Goal: Information Seeking & Learning: Check status

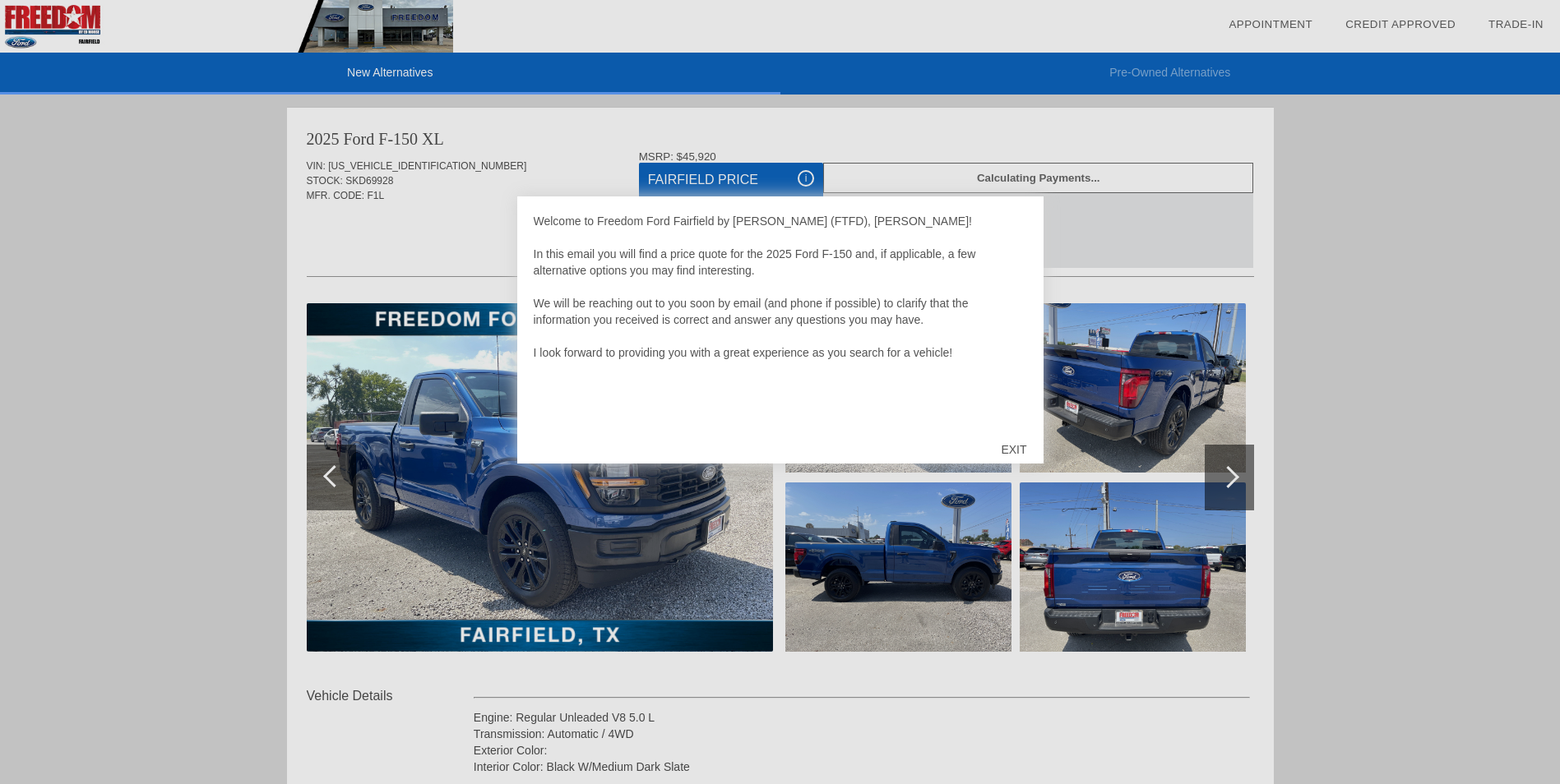
drag, startPoint x: 1022, startPoint y: 445, endPoint x: 1013, endPoint y: 441, distance: 9.8
click at [1016, 440] on div "EXIT" at bounding box center [1013, 449] width 58 height 49
click at [1013, 446] on div "EXIT" at bounding box center [1013, 449] width 58 height 49
